Goal: Information Seeking & Learning: Learn about a topic

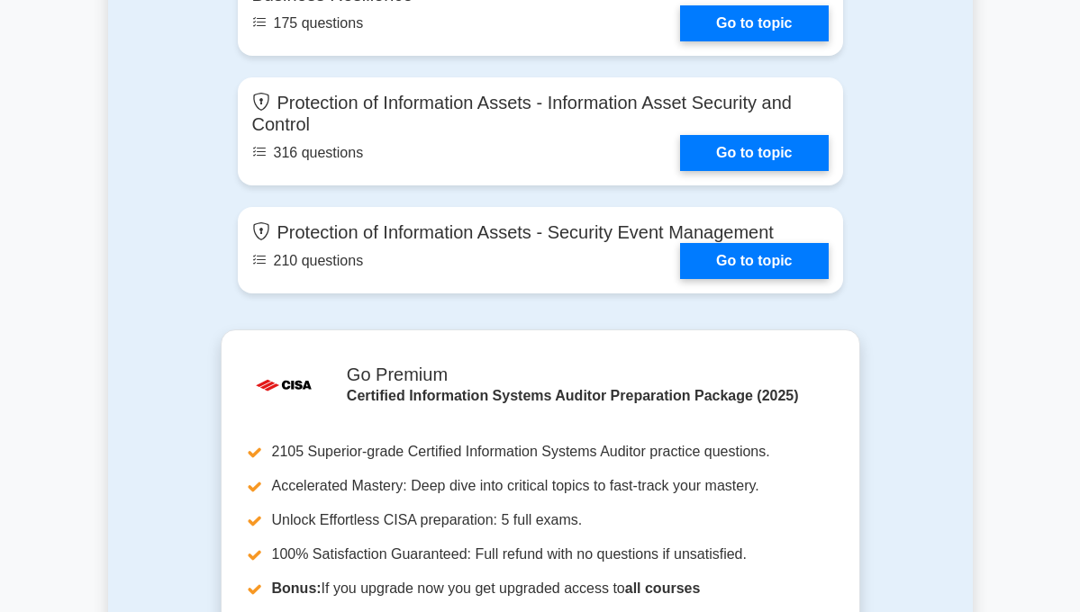
scroll to position [2432, 0]
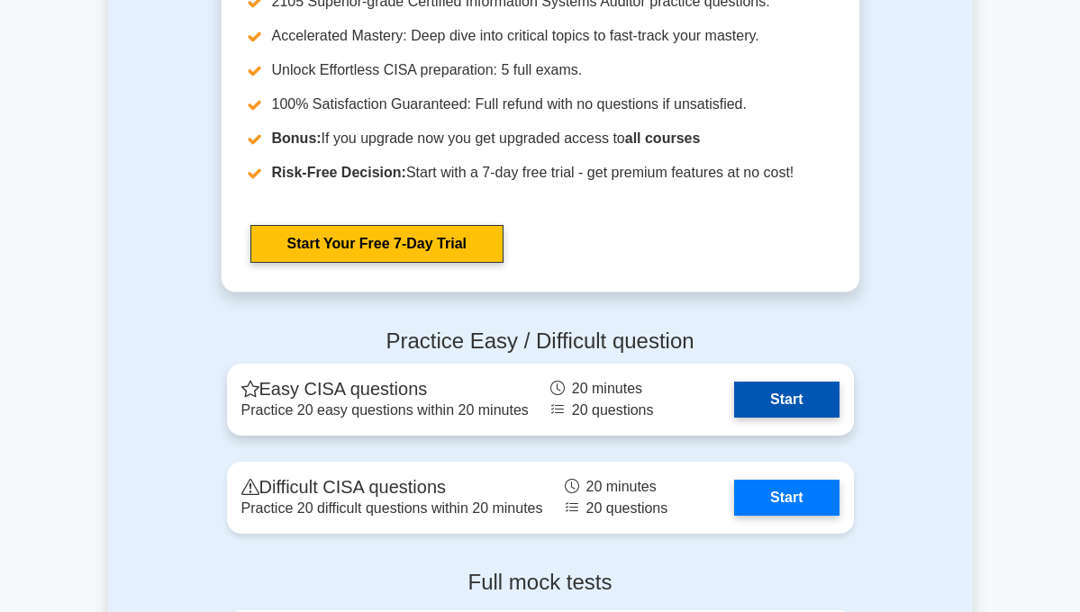
click at [838, 382] on link "Start" at bounding box center [786, 400] width 104 height 36
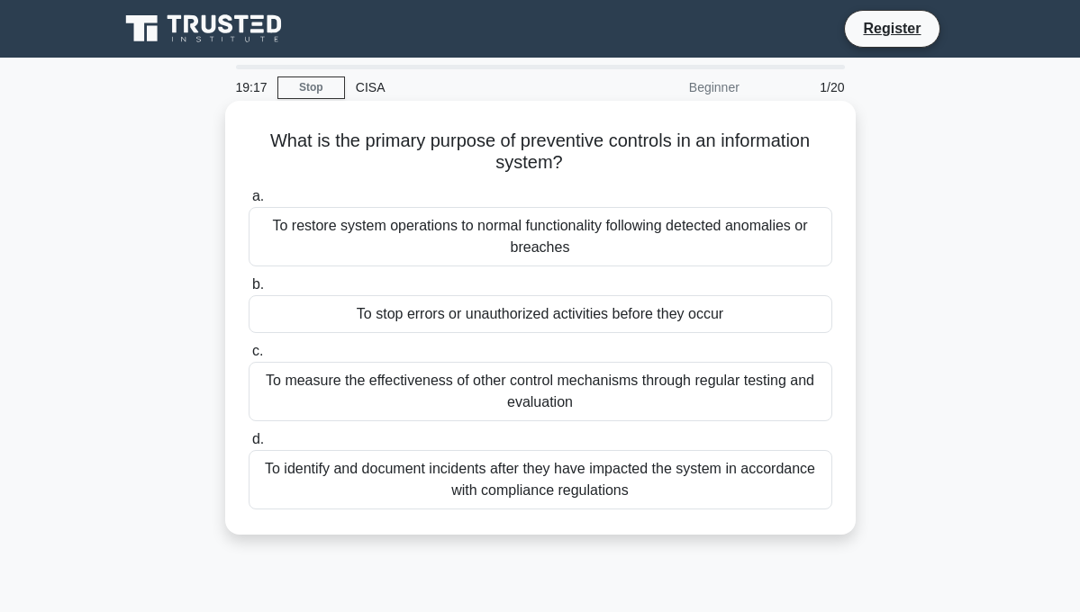
scroll to position [270, 0]
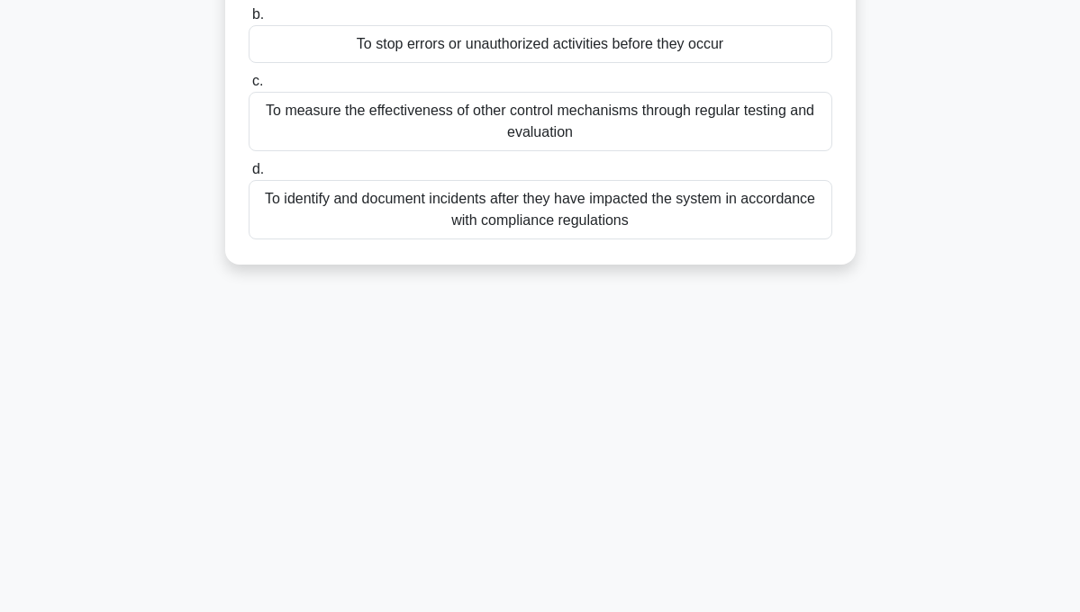
click at [542, 212] on div "To identify and document incidents after they have impacted the system in accor…" at bounding box center [541, 209] width 584 height 59
click at [249, 176] on input "d. To identify and document incidents after they have impacted the system in ac…" at bounding box center [249, 170] width 0 height 12
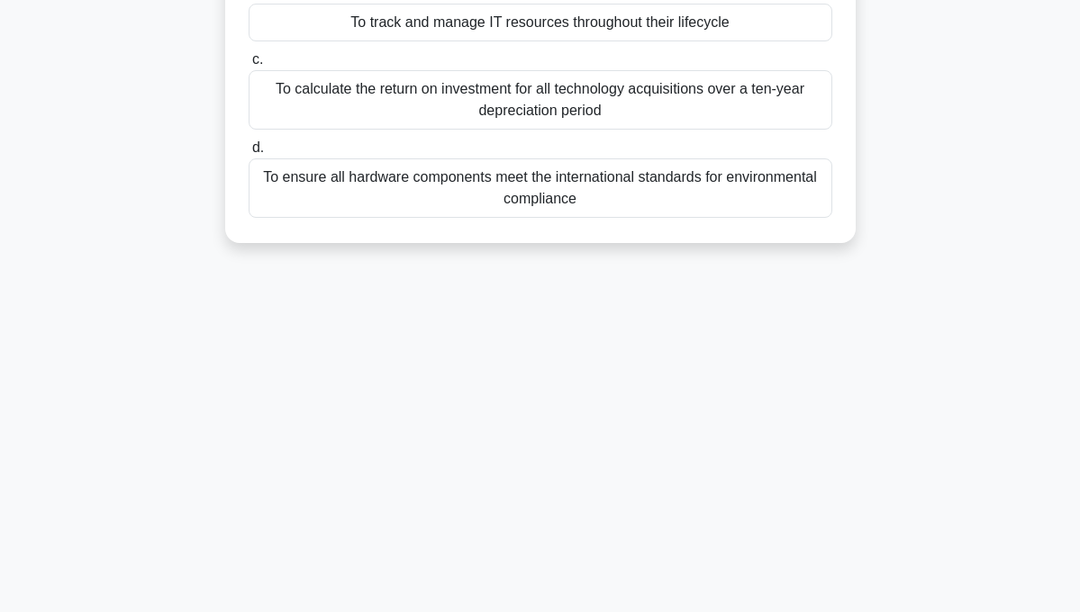
scroll to position [0, 0]
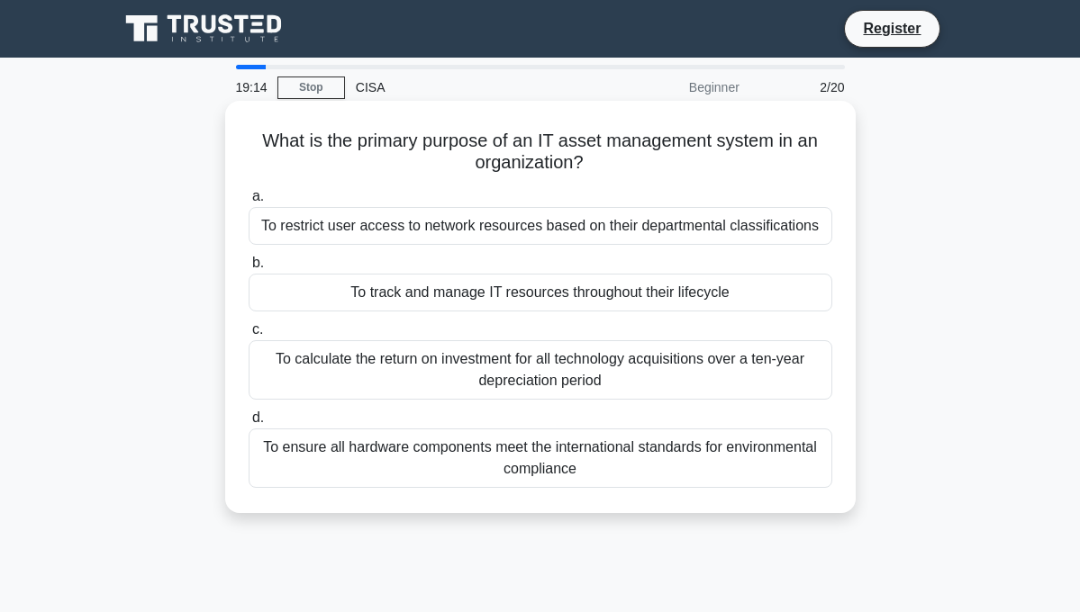
click at [467, 470] on div "To ensure all hardware components meet the international standards for environm…" at bounding box center [541, 458] width 584 height 59
click at [249, 424] on input "d. To ensure all hardware components meet the international standards for envir…" at bounding box center [249, 418] width 0 height 12
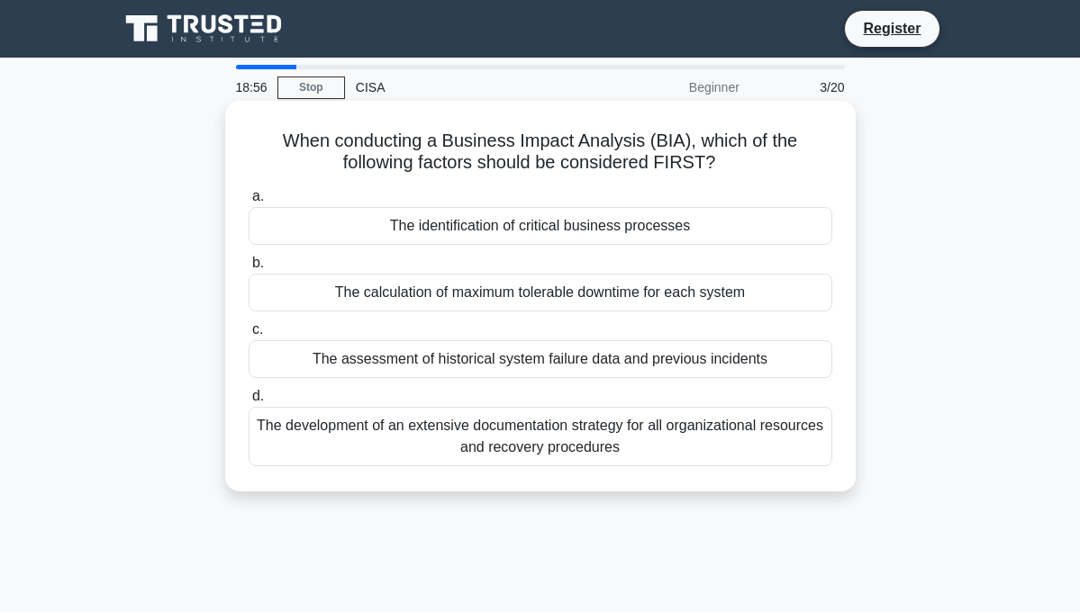
click at [479, 445] on div "The development of an extensive documentation strategy for all organizational r…" at bounding box center [541, 436] width 584 height 59
click at [249, 403] on input "d. The development of an extensive documentation strategy for all organizationa…" at bounding box center [249, 397] width 0 height 12
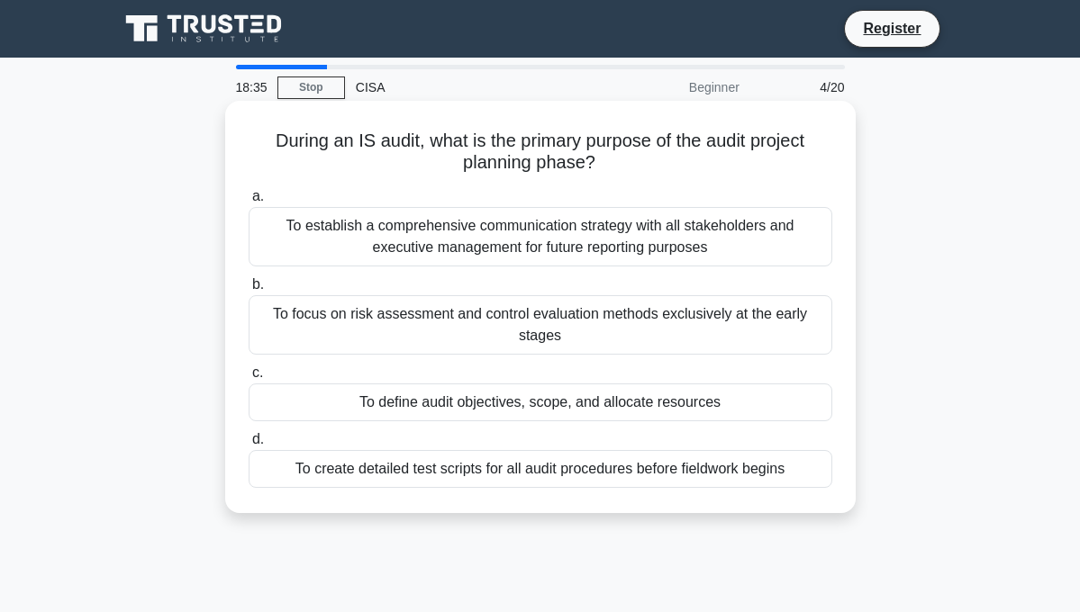
click at [710, 245] on div "To establish a comprehensive communication strategy with all stakeholders and e…" at bounding box center [541, 236] width 584 height 59
click at [249, 203] on input "a. To establish a comprehensive communication strategy with all stakeholders an…" at bounding box center [249, 197] width 0 height 12
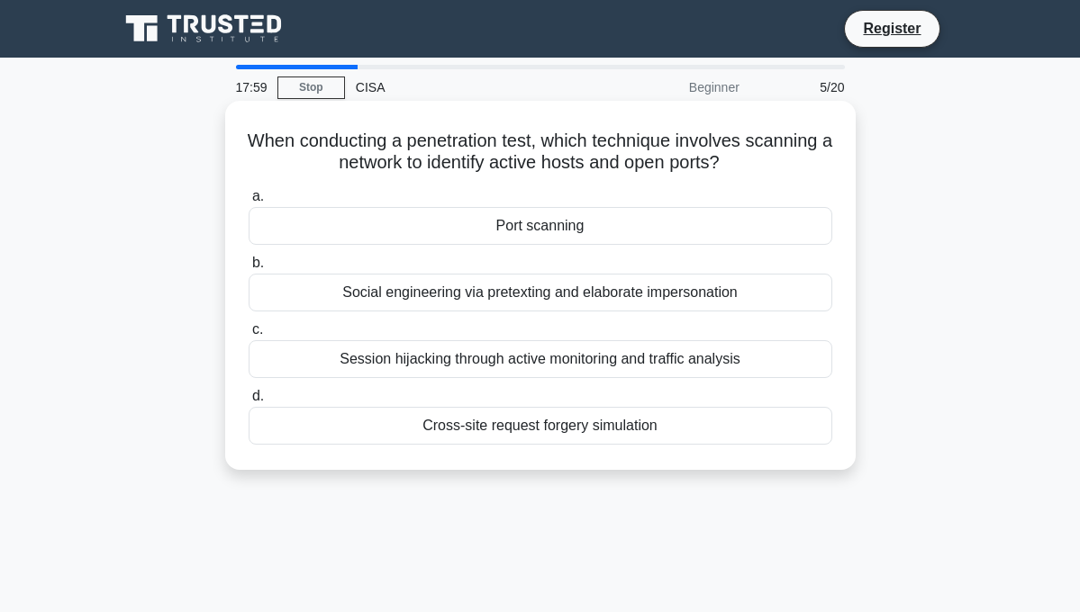
click at [514, 302] on div "Social engineering via pretexting and elaborate impersonation" at bounding box center [541, 293] width 584 height 38
click at [249, 269] on input "b. Social engineering via pretexting and elaborate impersonation" at bounding box center [249, 264] width 0 height 12
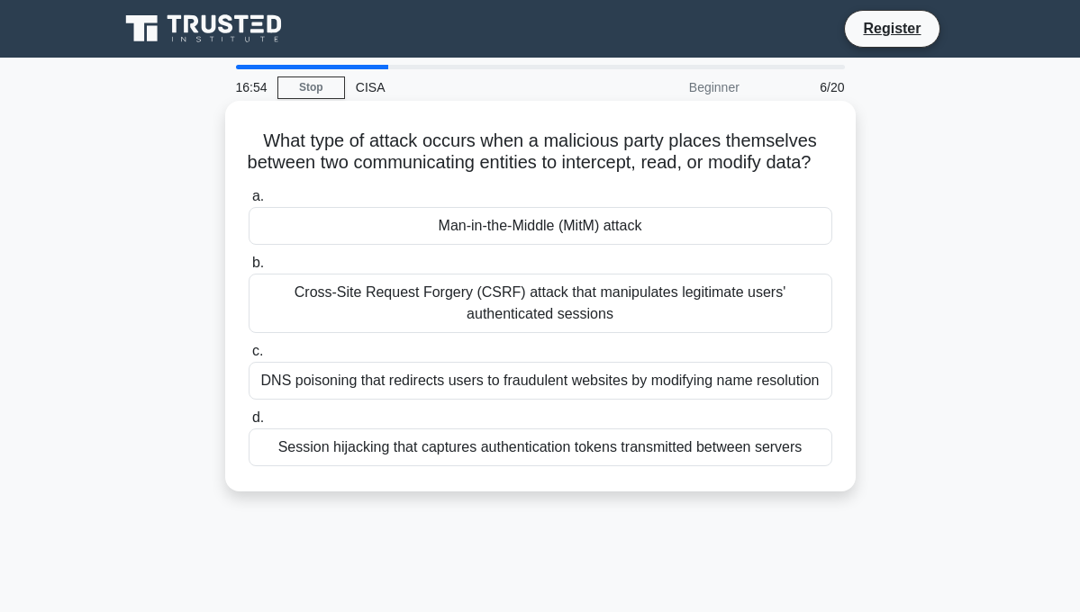
drag, startPoint x: 249, startPoint y: 135, endPoint x: 596, endPoint y: 184, distance: 350.1
click at [596, 175] on h5 "What type of attack occurs when a malicious party places themselves between two…" at bounding box center [540, 152] width 587 height 45
copy h5 "What type of attack occurs when a malicious party places themselves between two…"
click at [456, 245] on div "Man-in-the-Middle (MitM) attack" at bounding box center [541, 226] width 584 height 38
click at [249, 203] on input "a. Man-in-the-Middle (MitM) attack" at bounding box center [249, 197] width 0 height 12
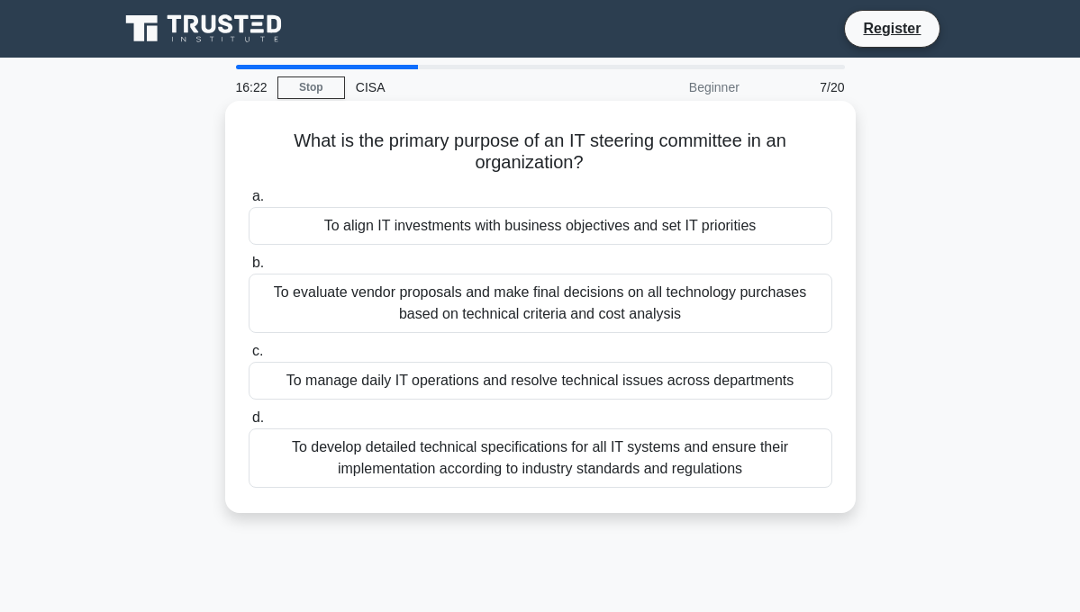
drag, startPoint x: 278, startPoint y: 139, endPoint x: 612, endPoint y: 172, distance: 334.9
click at [612, 172] on h5 "What is the primary purpose of an IT steering committee in an organization? .sp…" at bounding box center [540, 152] width 587 height 45
copy h5 "What is the primary purpose of an IT steering committee in an organization?"
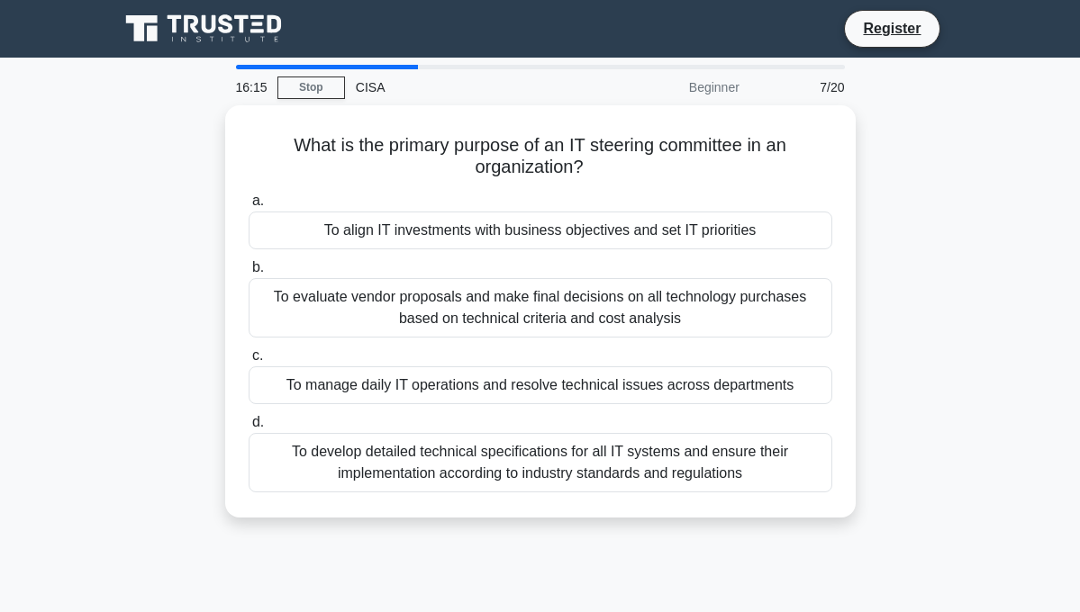
click at [165, 283] on div "What is the primary purpose of an IT steering committee in an organization? .sp…" at bounding box center [540, 322] width 865 height 434
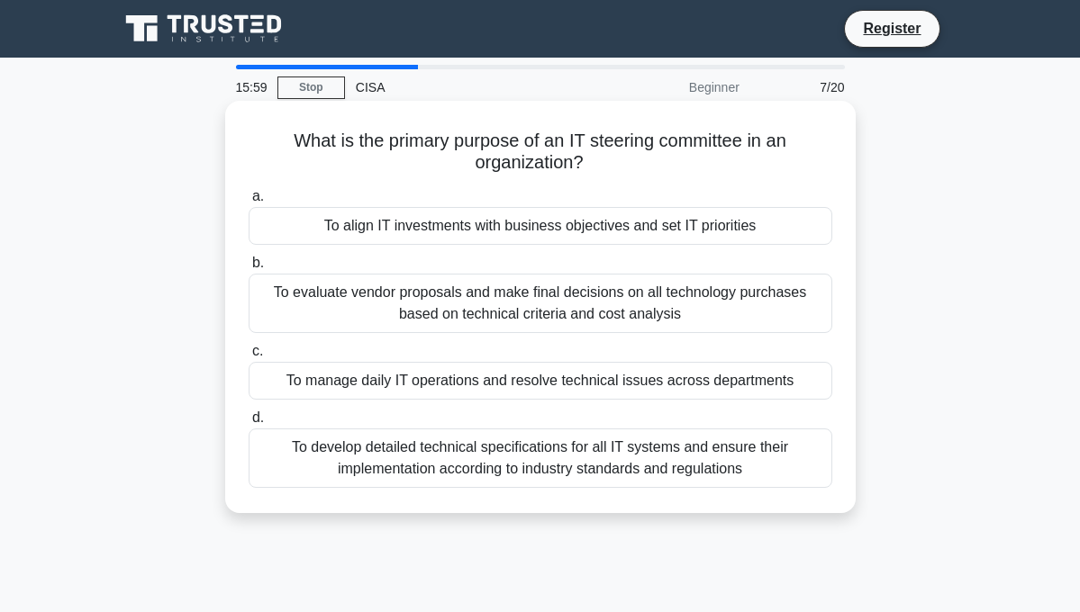
click at [462, 384] on div "To manage daily IT operations and resolve technical issues across departments" at bounding box center [541, 381] width 584 height 38
click at [249, 358] on input "c. To manage daily IT operations and resolve technical issues across departments" at bounding box center [249, 352] width 0 height 12
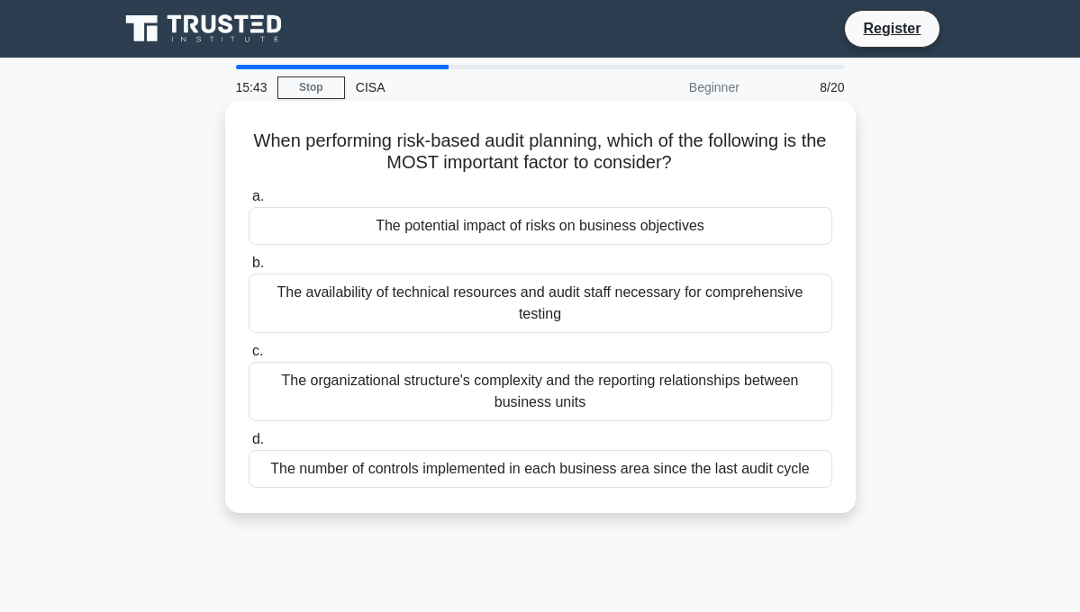
click at [365, 378] on div "The organizational structure's complexity and the reporting relationships betwe…" at bounding box center [541, 391] width 584 height 59
click at [249, 358] on input "c. The organizational structure's complexity and the reporting relationships be…" at bounding box center [249, 352] width 0 height 12
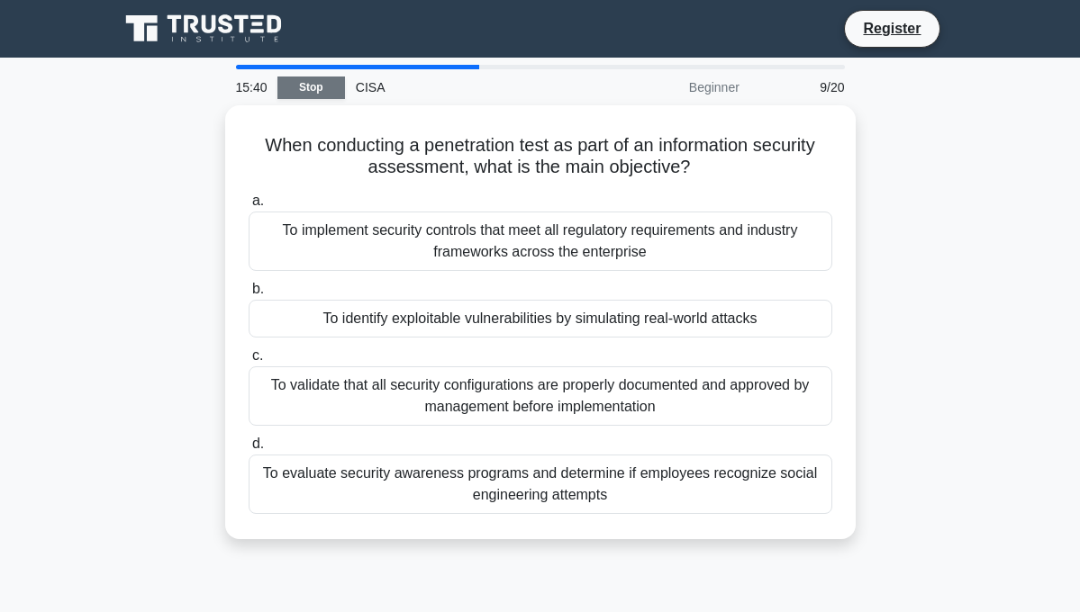
click at [313, 92] on link "Stop" at bounding box center [311, 88] width 68 height 23
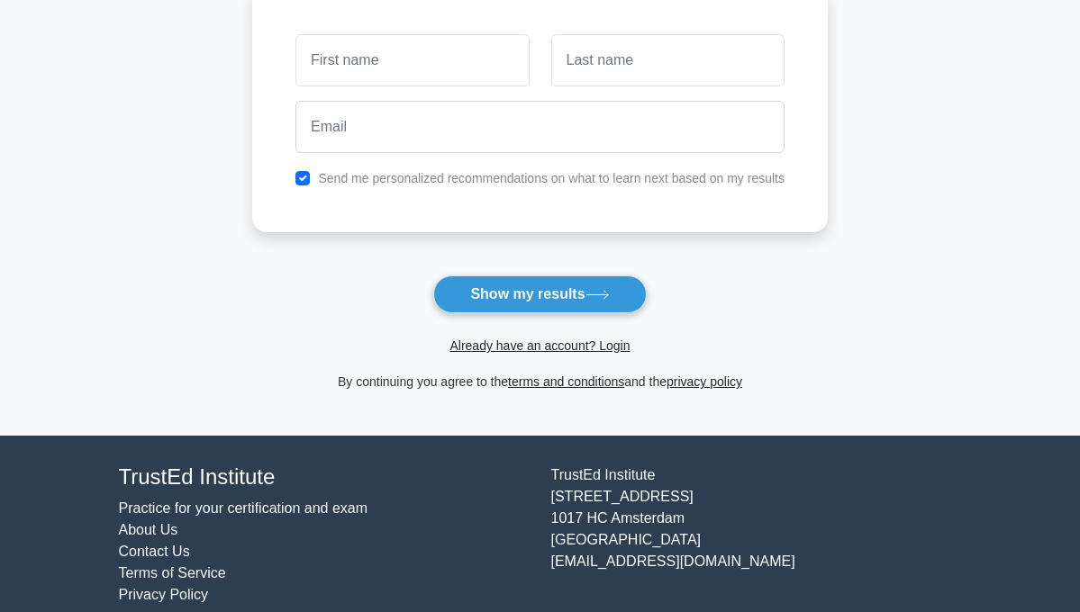
scroll to position [90, 0]
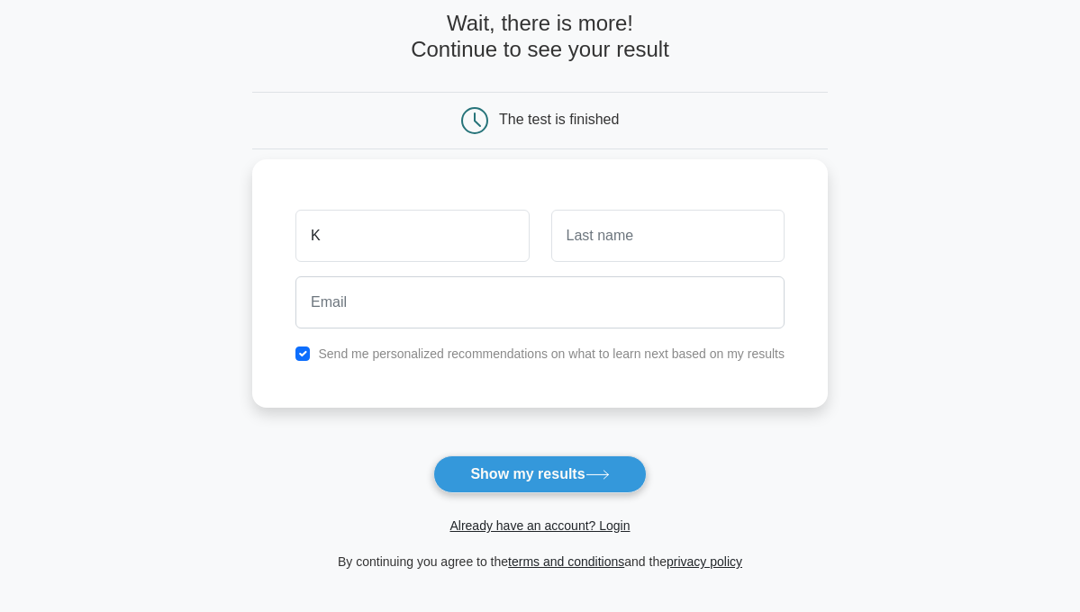
type input "K"
click at [594, 235] on input "text" at bounding box center [667, 236] width 233 height 52
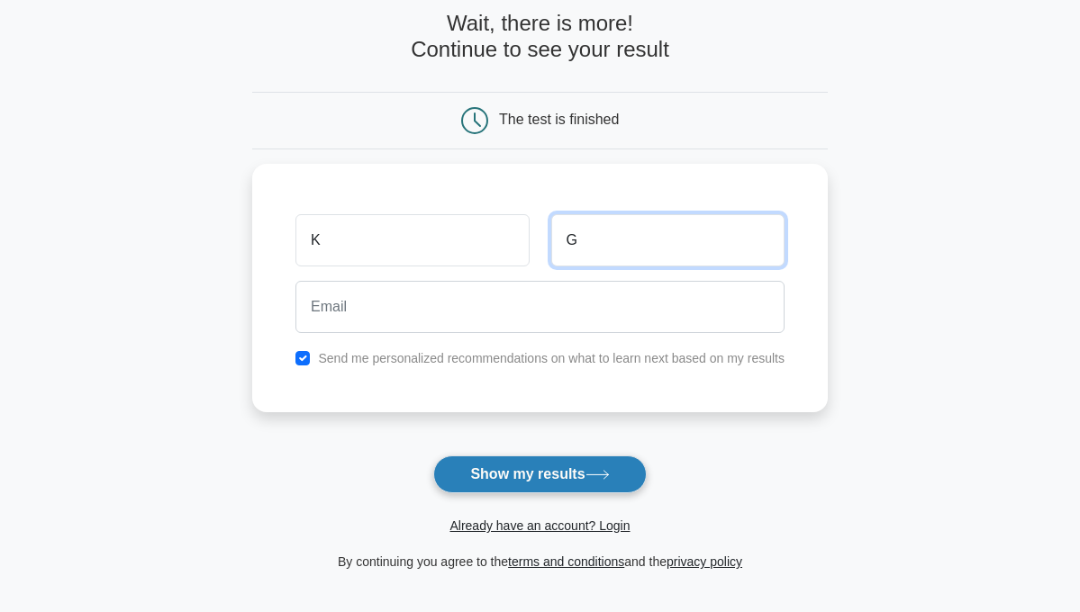
type input "G"
click at [507, 471] on button "Show my results" at bounding box center [539, 475] width 213 height 38
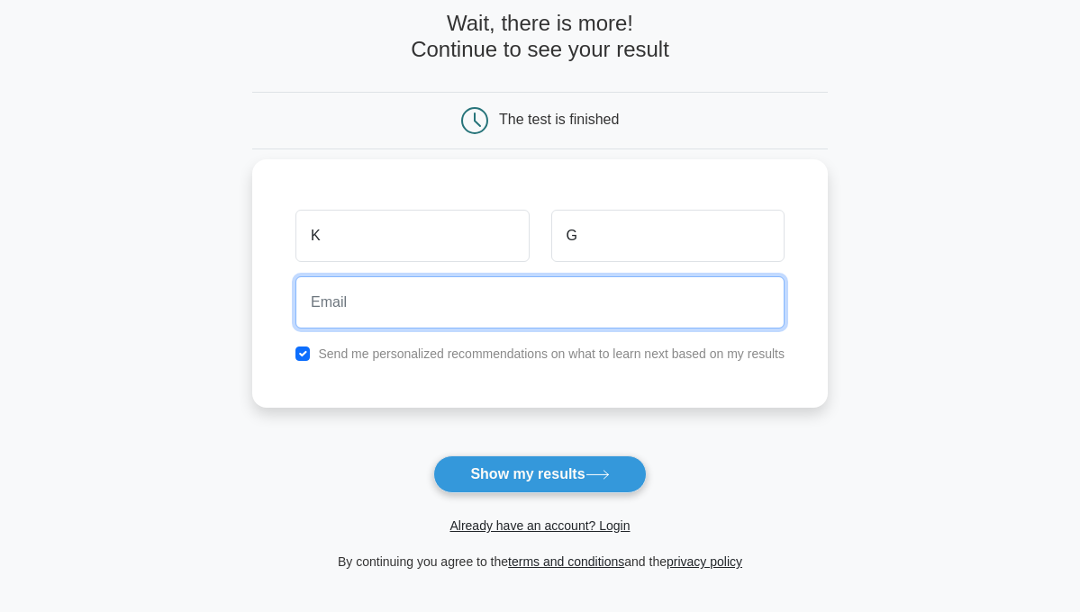
click at [448, 323] on input "email" at bounding box center [539, 302] width 489 height 52
type input "A"
type input "a"
click at [418, 296] on input "email" at bounding box center [539, 302] width 489 height 52
paste input "[EMAIL_ADDRESS][DOMAIN_NAME]"
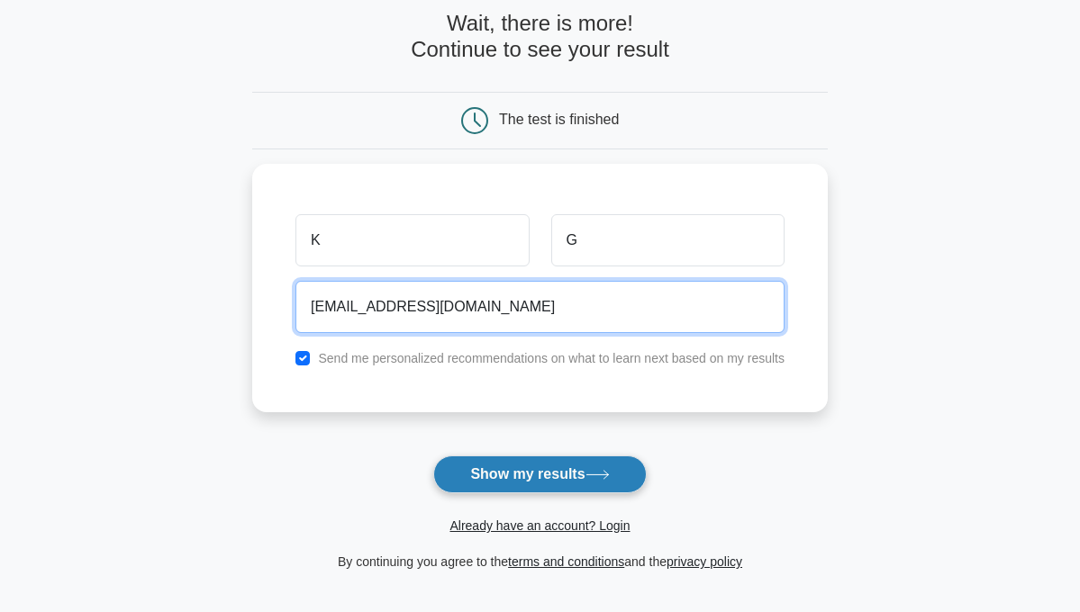
type input "[EMAIL_ADDRESS][DOMAIN_NAME]"
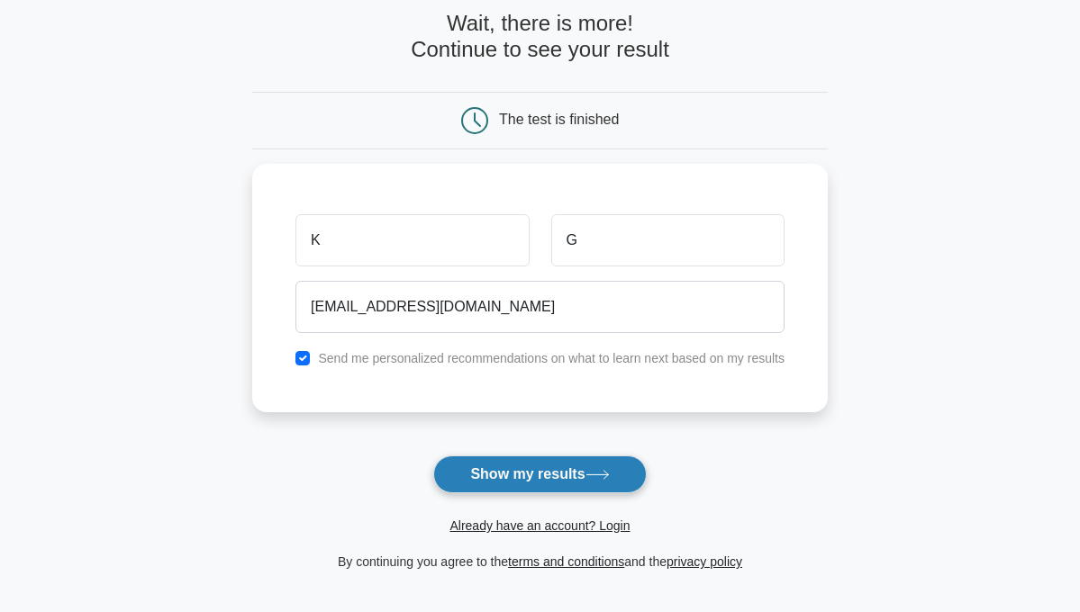
click at [558, 483] on button "Show my results" at bounding box center [539, 475] width 213 height 38
